Goal: Transaction & Acquisition: Purchase product/service

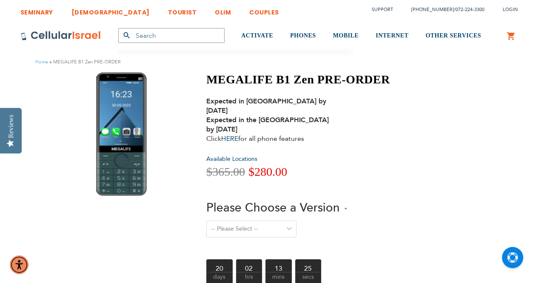
click at [286, 207] on label "Please Choose a Version" at bounding box center [276, 209] width 141 height 18
click at [286, 220] on select "-- Please Select -- Level 1. Filtered Email only Level 2. Email + Banking Level…" at bounding box center [251, 228] width 90 height 17
click at [288, 220] on select "-- Please Select -- Level 1. Filtered Email only Level 2. Email + Banking Level…" at bounding box center [251, 228] width 90 height 17
select select "Level 3. Special Yeshiva Plan"
click at [206, 220] on select "-- Please Select -- Level 1. Filtered Email only Level 2. Email + Banking Level…" at bounding box center [251, 228] width 90 height 17
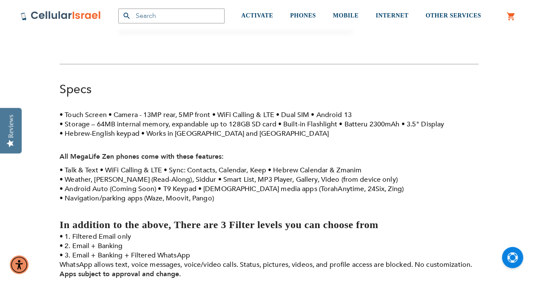
scroll to position [270, 0]
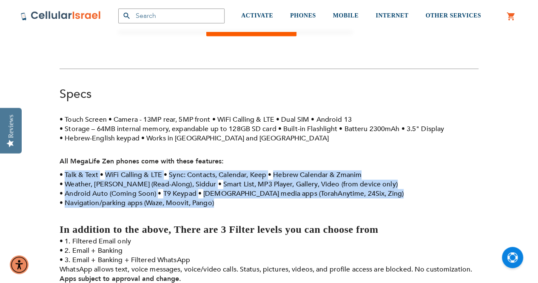
drag, startPoint x: 217, startPoint y: 196, endPoint x: 56, endPoint y: 164, distance: 164.1
click at [56, 164] on div "280 MEGALIFE B1 Zen PRE-ORDER Expected in [GEOGRAPHIC_DATA] by [DATE] Expected …" at bounding box center [269, 163] width 432 height 722
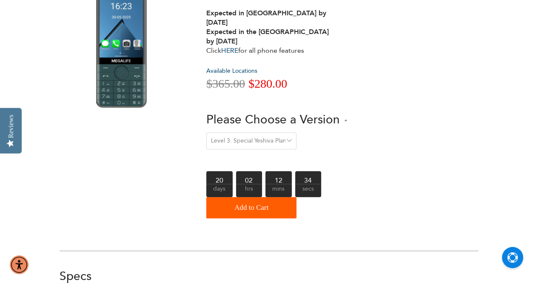
scroll to position [0, 0]
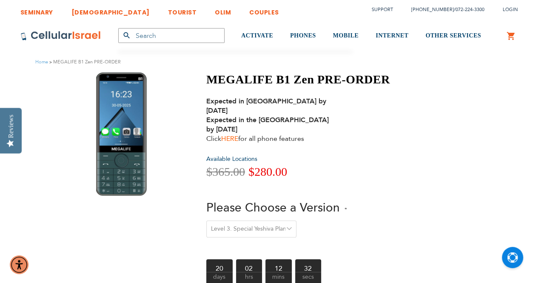
click at [228, 134] on link "HERE" at bounding box center [229, 138] width 17 height 9
click at [177, 32] on input "text" at bounding box center [171, 35] width 106 height 15
